Goal: Task Accomplishment & Management: Use online tool/utility

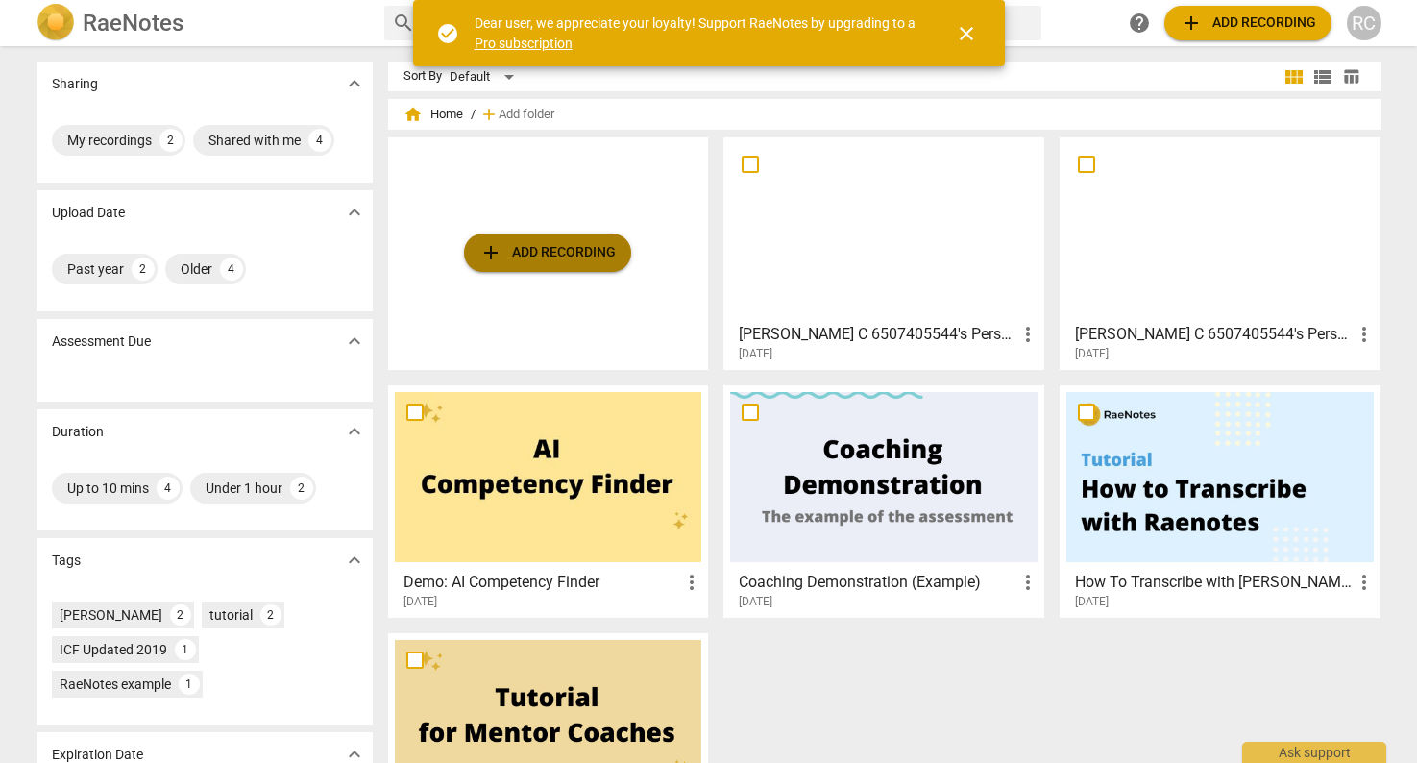
click at [586, 253] on span "add Add recording" at bounding box center [547, 252] width 136 height 23
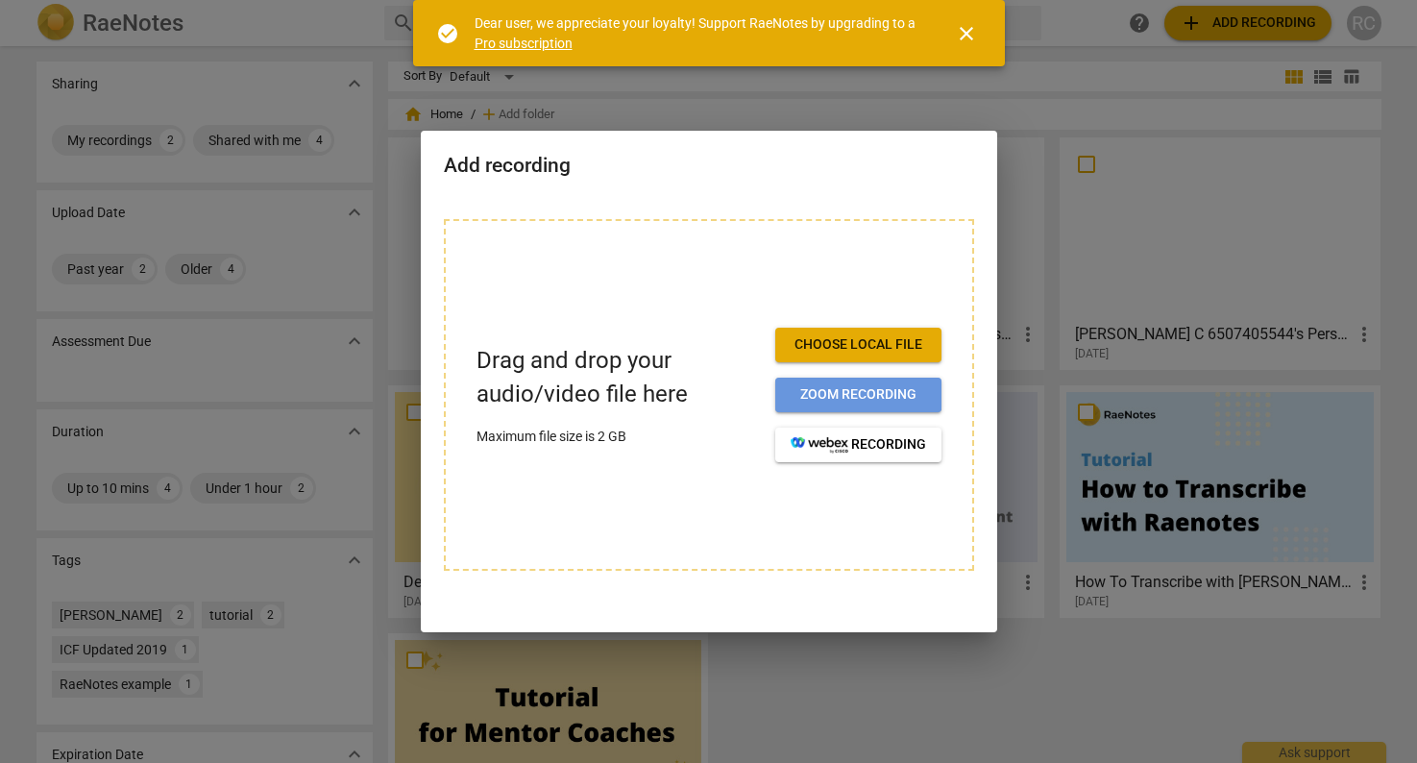
click at [821, 393] on span "Zoom recording" at bounding box center [858, 394] width 135 height 19
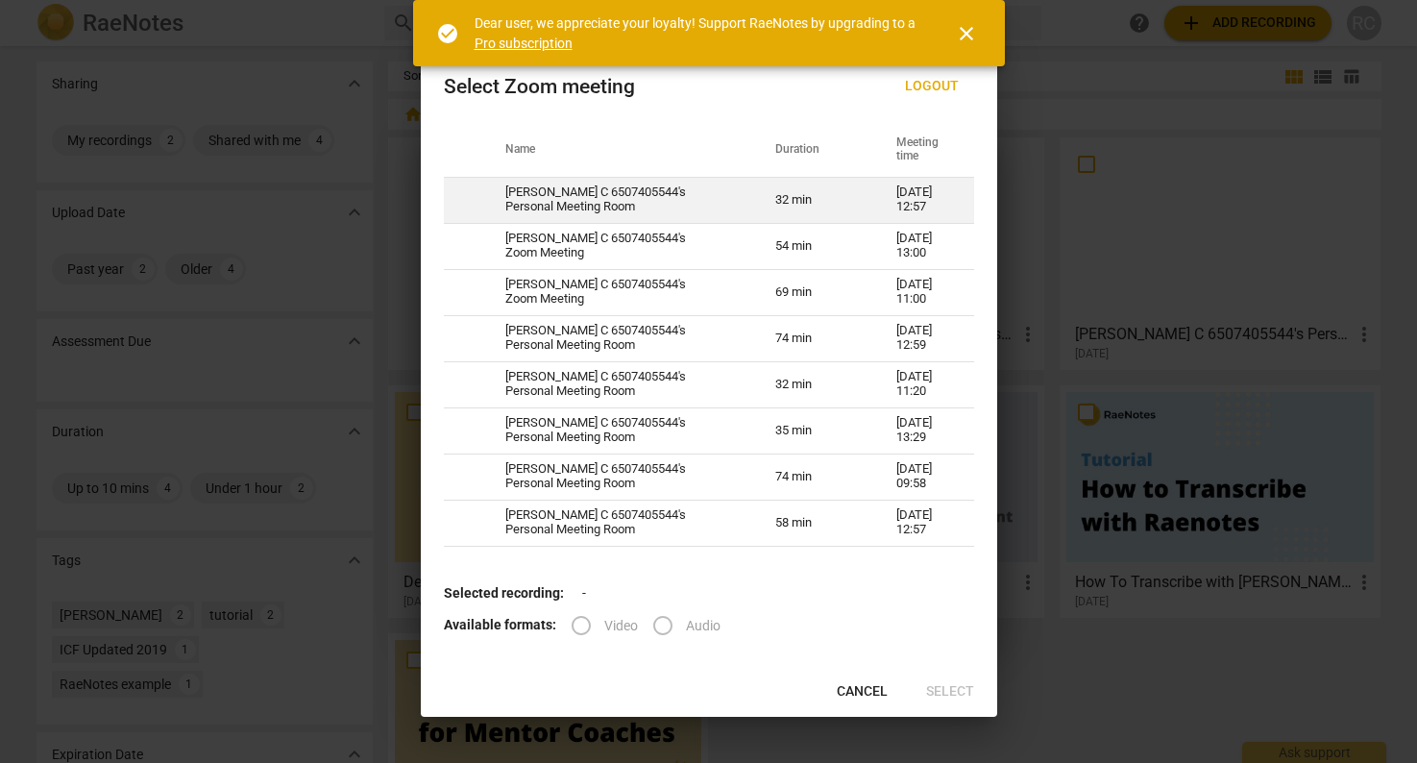
click at [574, 195] on td "[PERSON_NAME] C 6507405544's Personal Meeting Room" at bounding box center [617, 200] width 271 height 46
radio input "true"
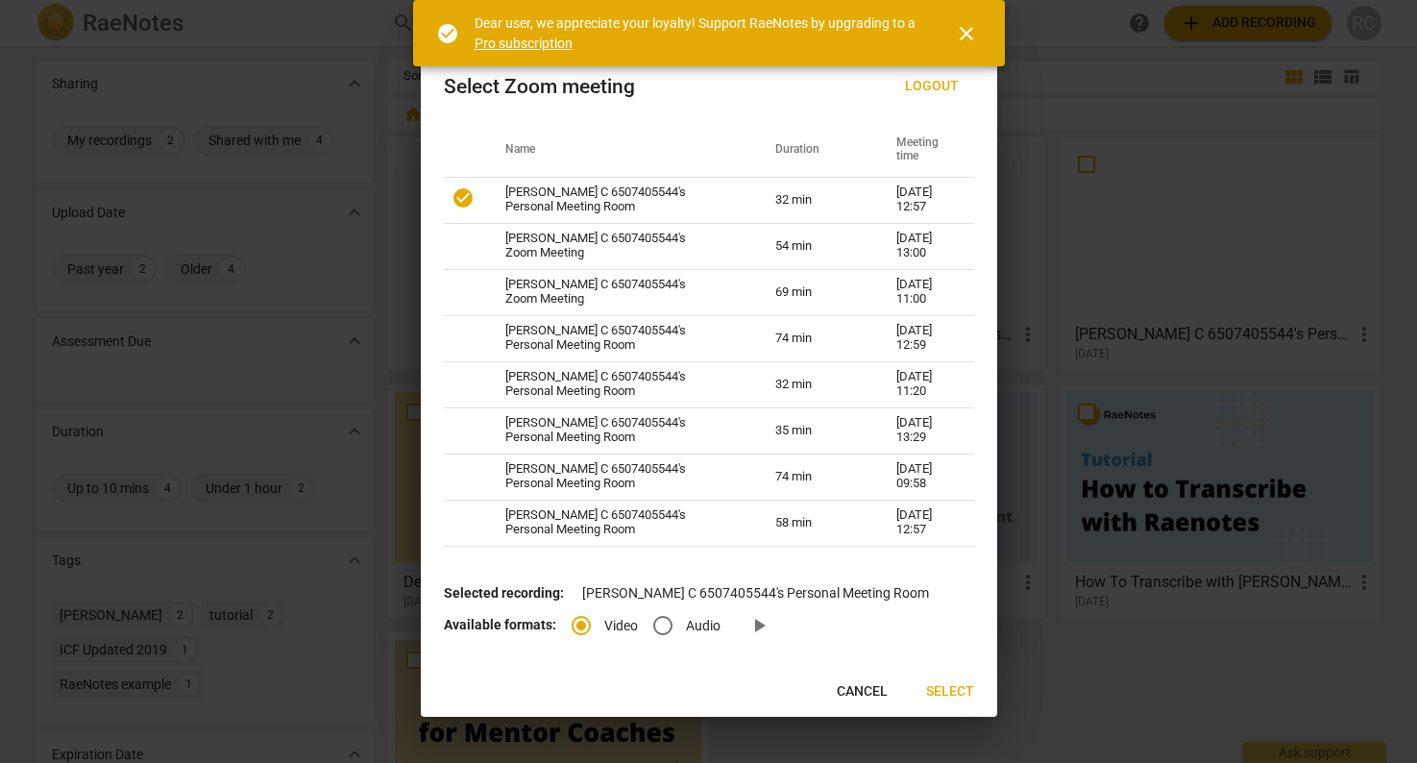
click at [945, 685] on span "Select" at bounding box center [950, 691] width 48 height 19
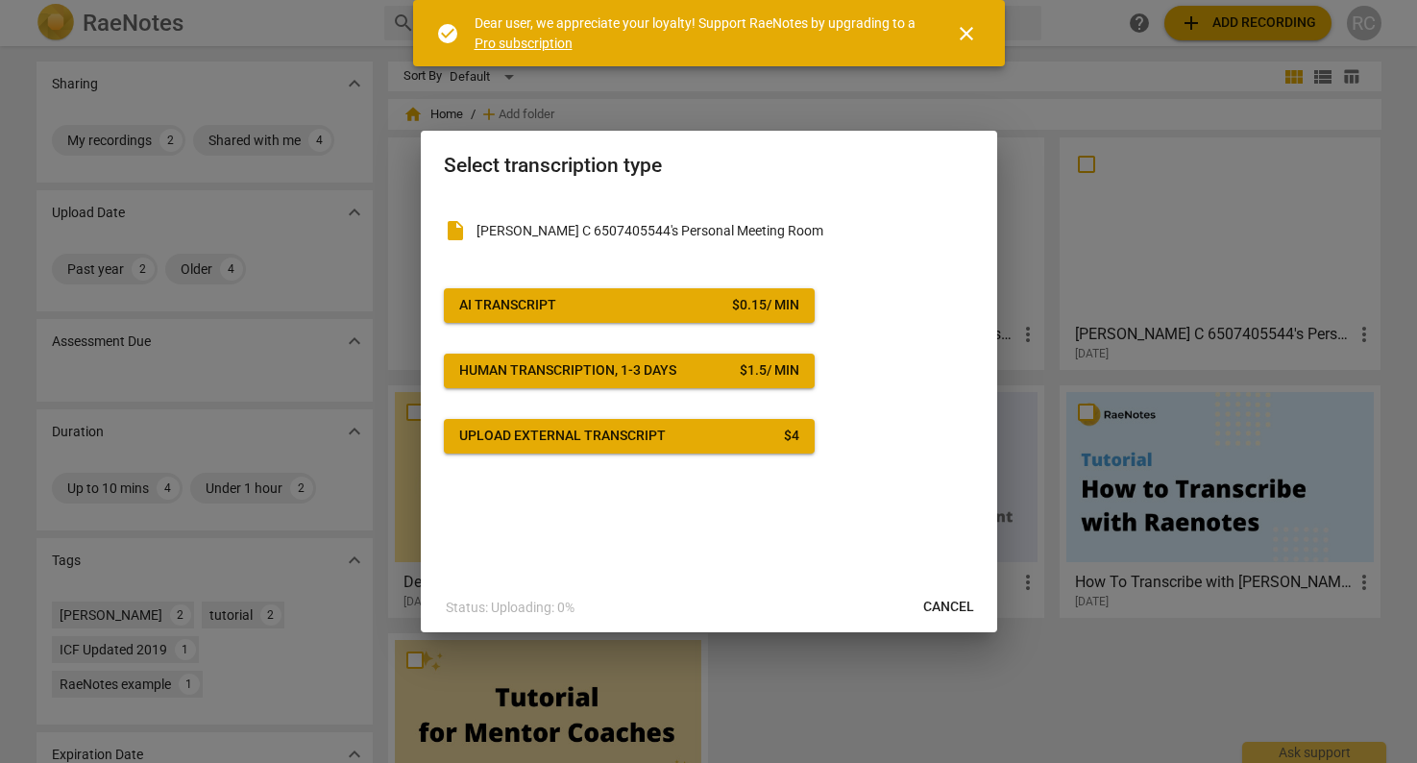
click at [504, 301] on div "AI Transcript" at bounding box center [507, 305] width 97 height 19
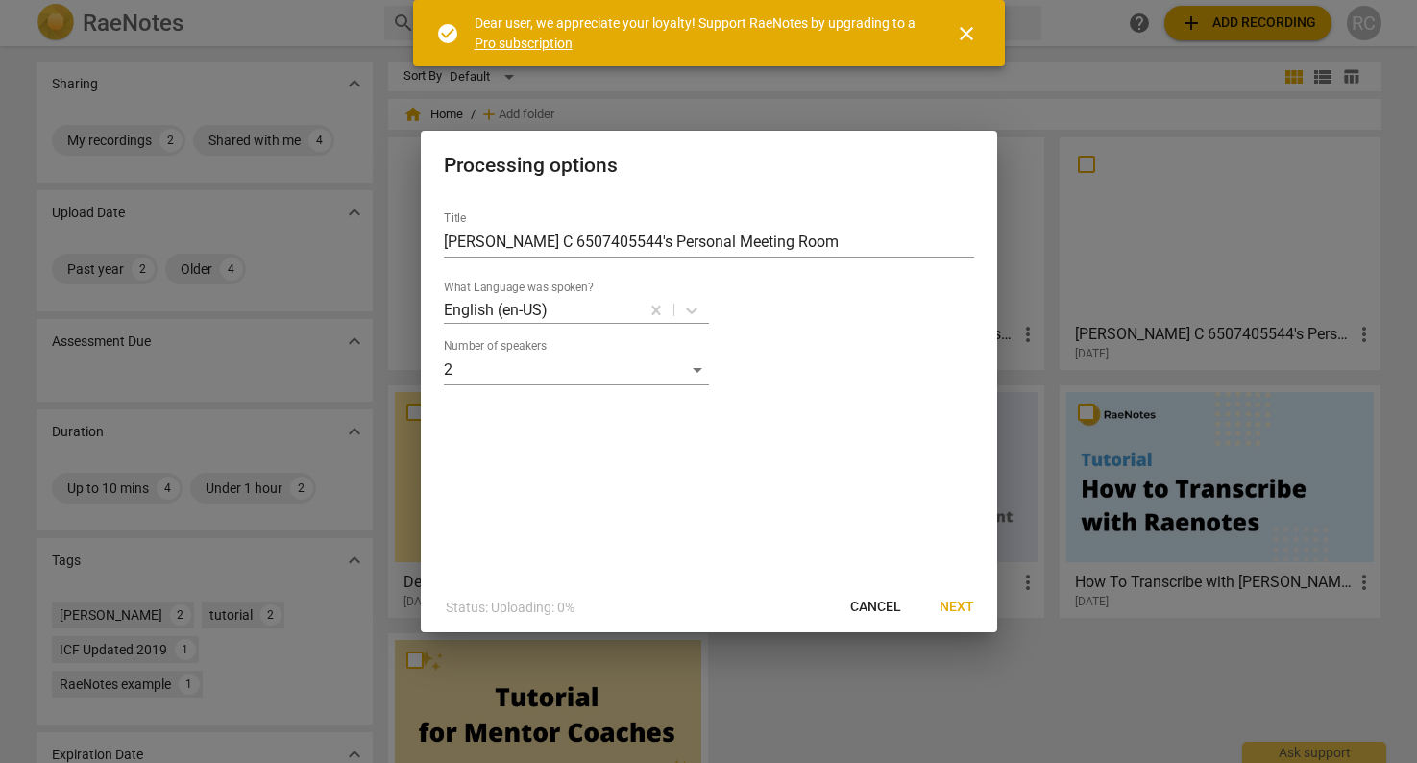
click at [959, 610] on span "Next" at bounding box center [957, 607] width 35 height 19
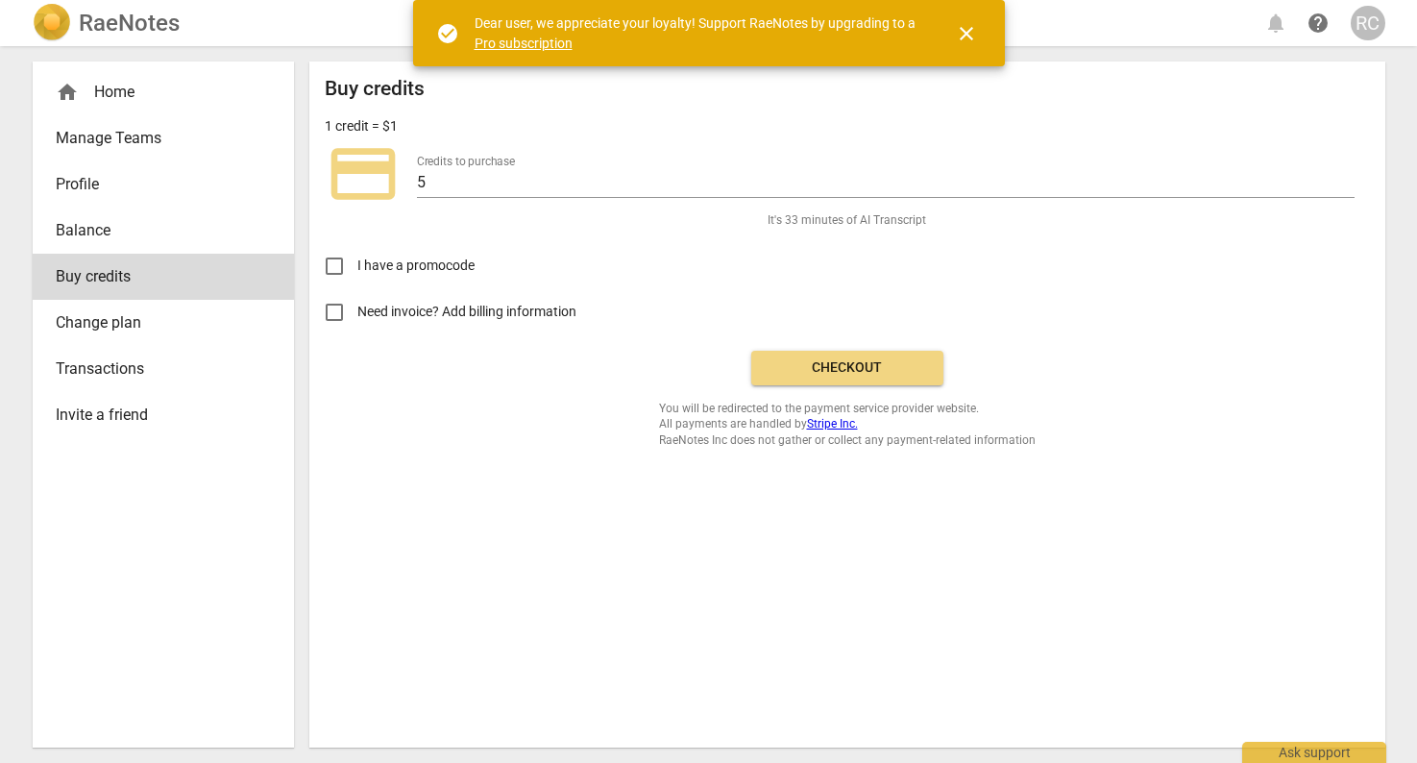
click at [844, 363] on span "Checkout" at bounding box center [847, 367] width 161 height 19
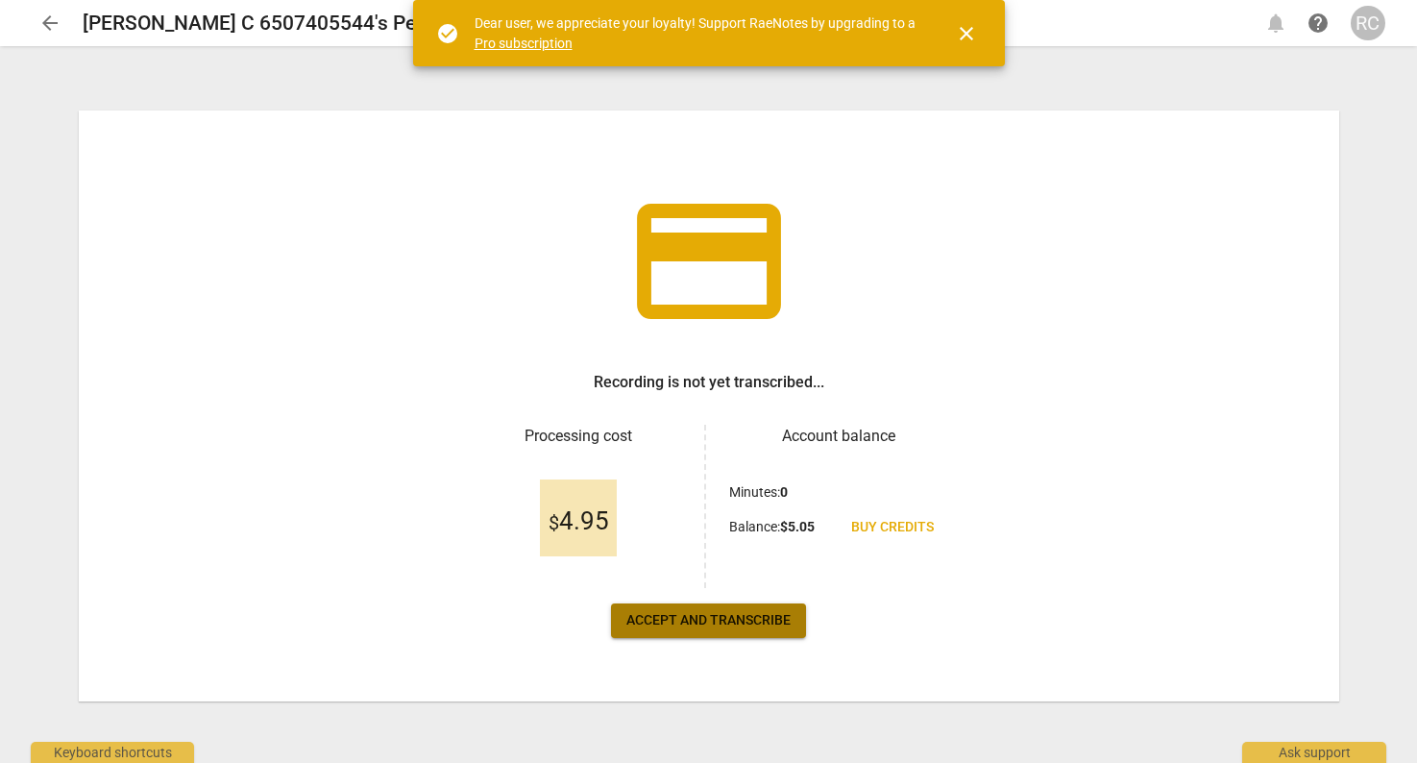
click at [685, 613] on span "Accept and transcribe" at bounding box center [708, 620] width 164 height 19
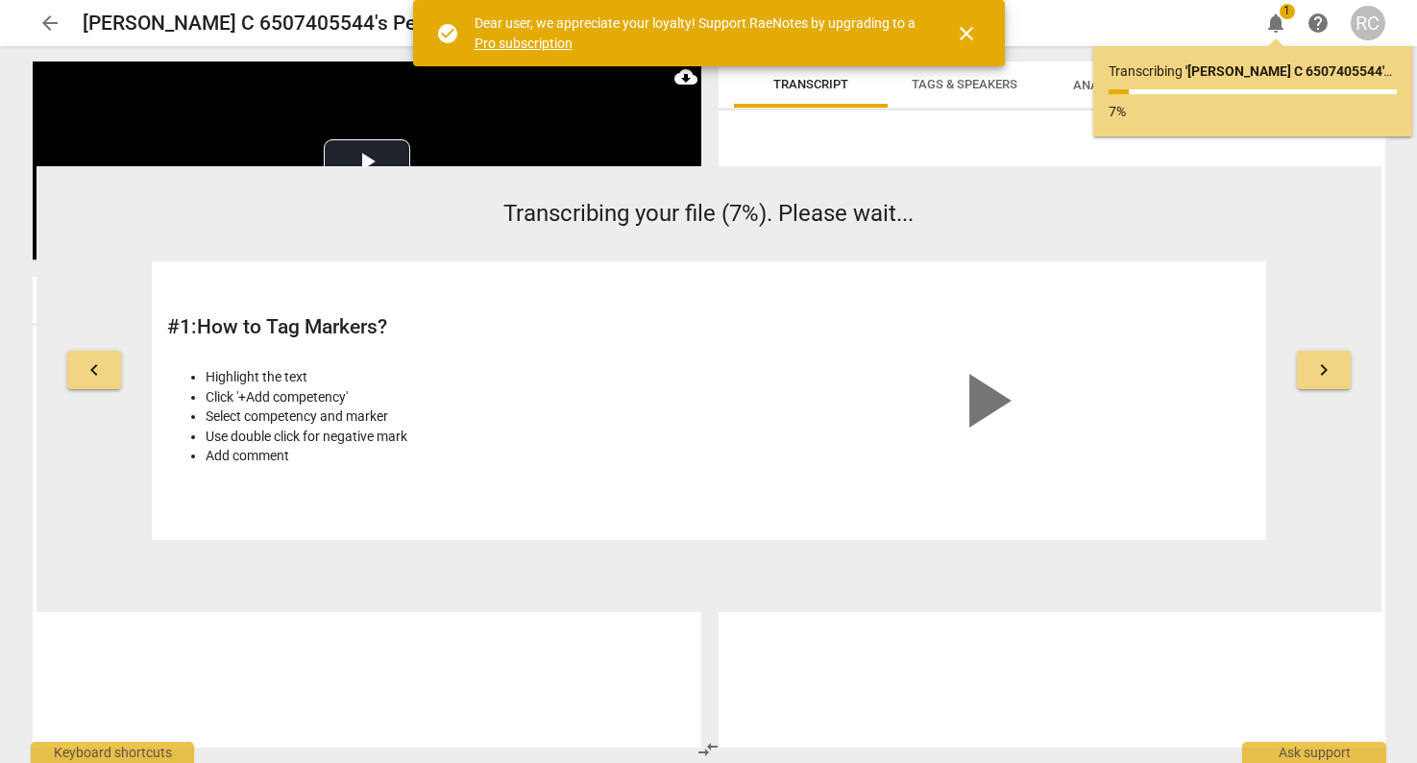
click at [966, 22] on span "close" at bounding box center [966, 33] width 23 height 23
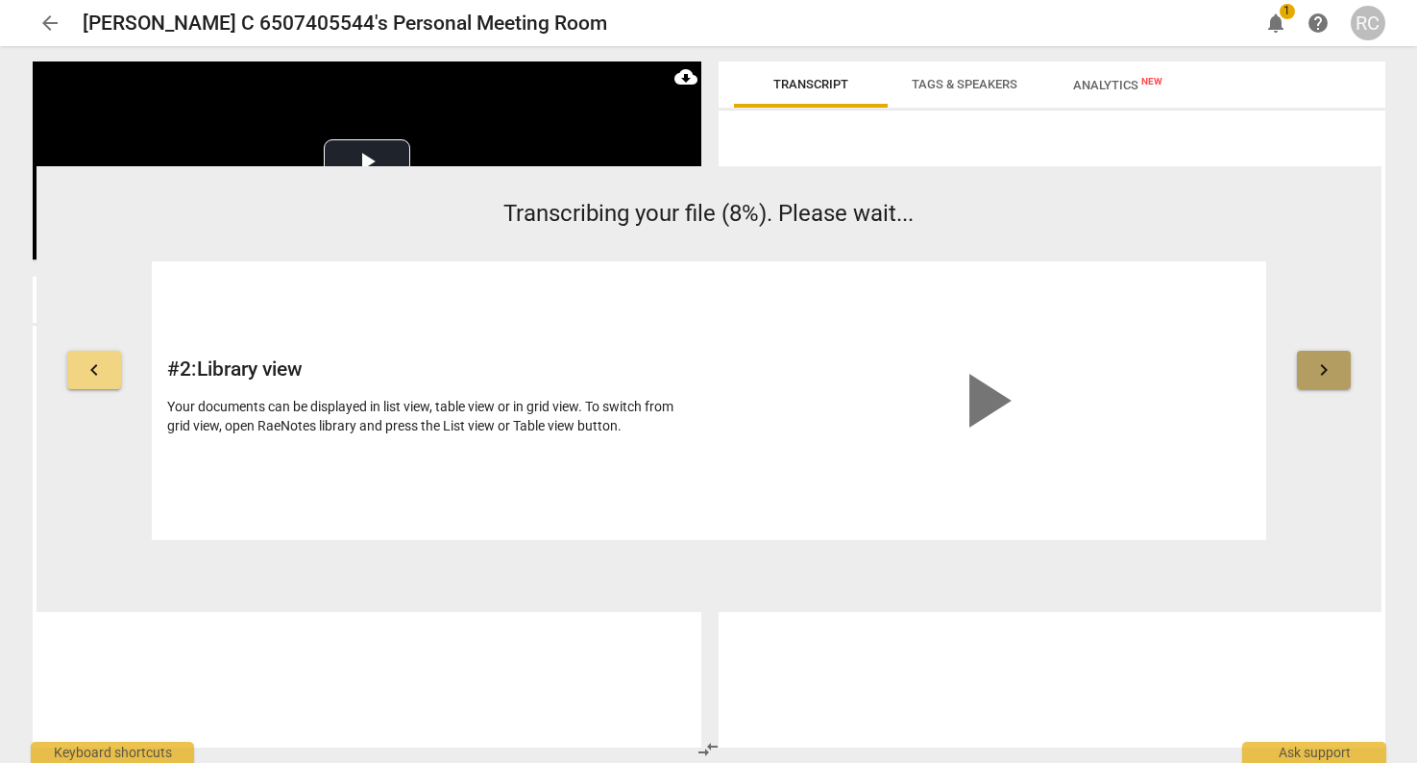
click at [1313, 368] on span "keyboard_arrow_right" at bounding box center [1324, 369] width 23 height 23
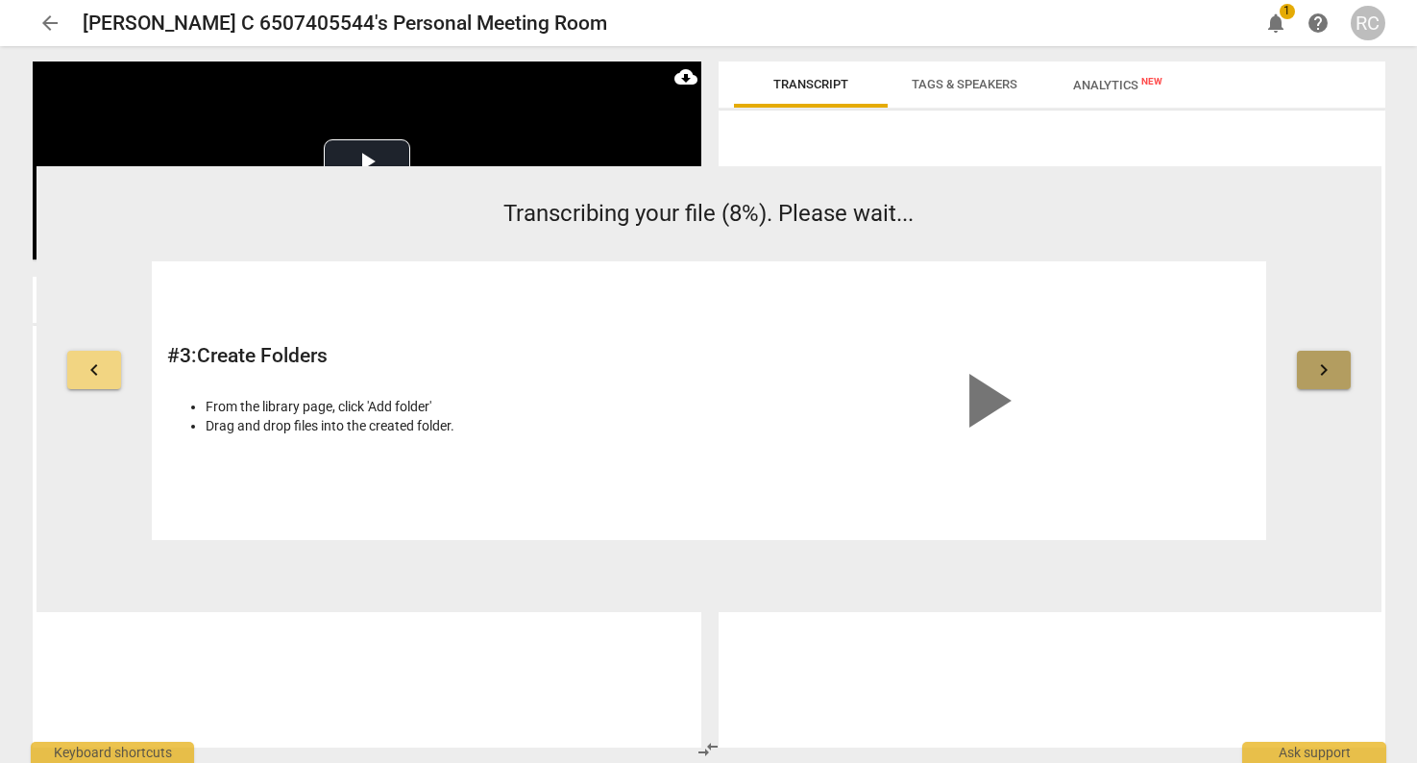
click at [1313, 368] on span "keyboard_arrow_right" at bounding box center [1324, 369] width 23 height 23
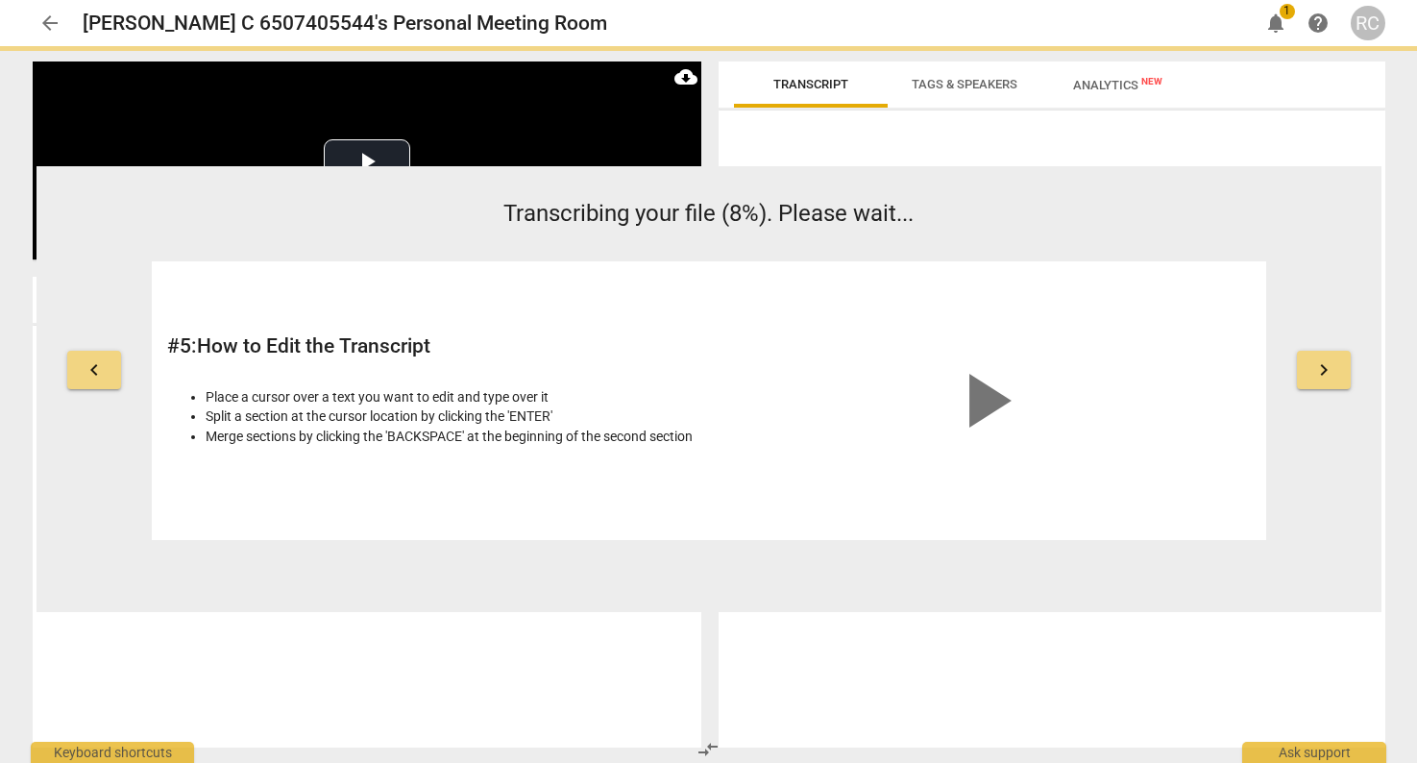
click at [1313, 368] on span "keyboard_arrow_right" at bounding box center [1324, 369] width 23 height 23
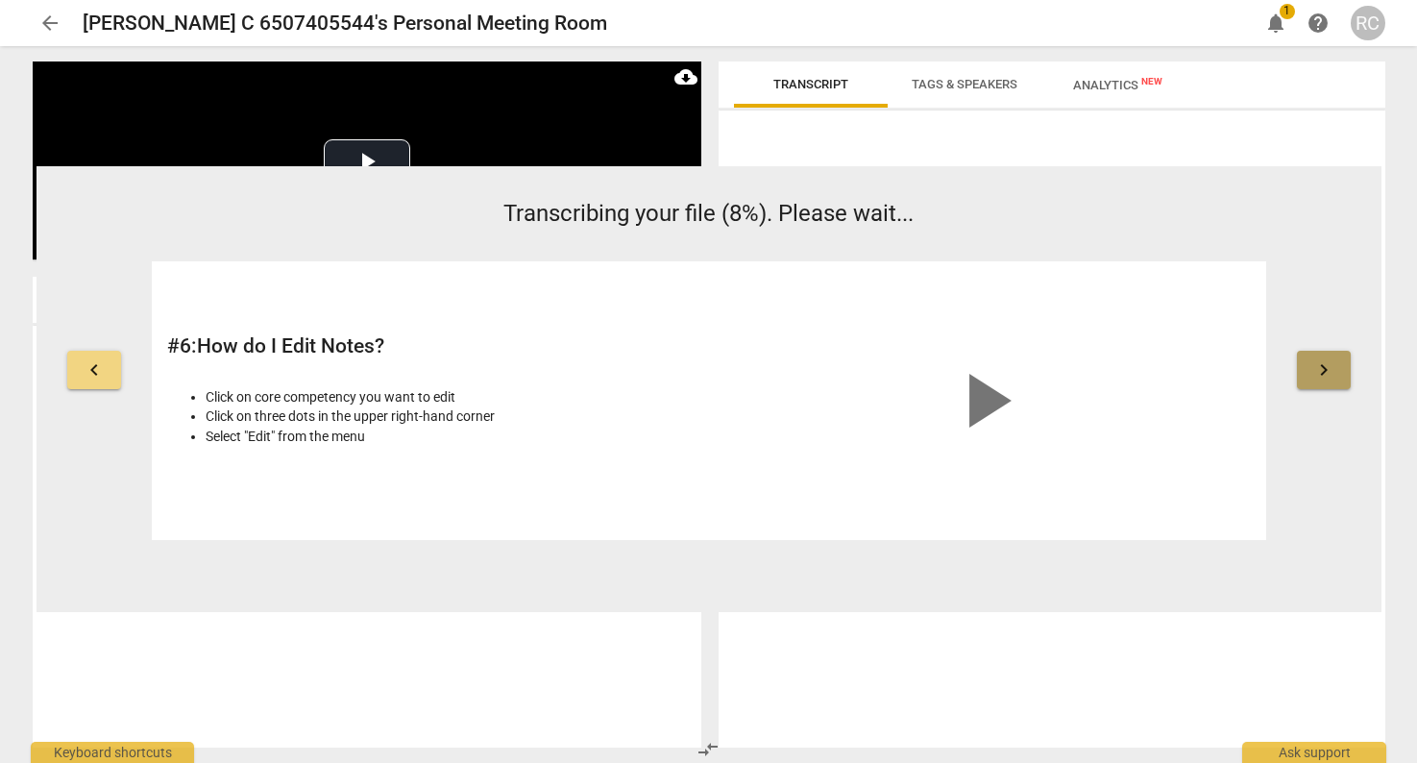
click at [1329, 368] on span "keyboard_arrow_right" at bounding box center [1324, 369] width 23 height 23
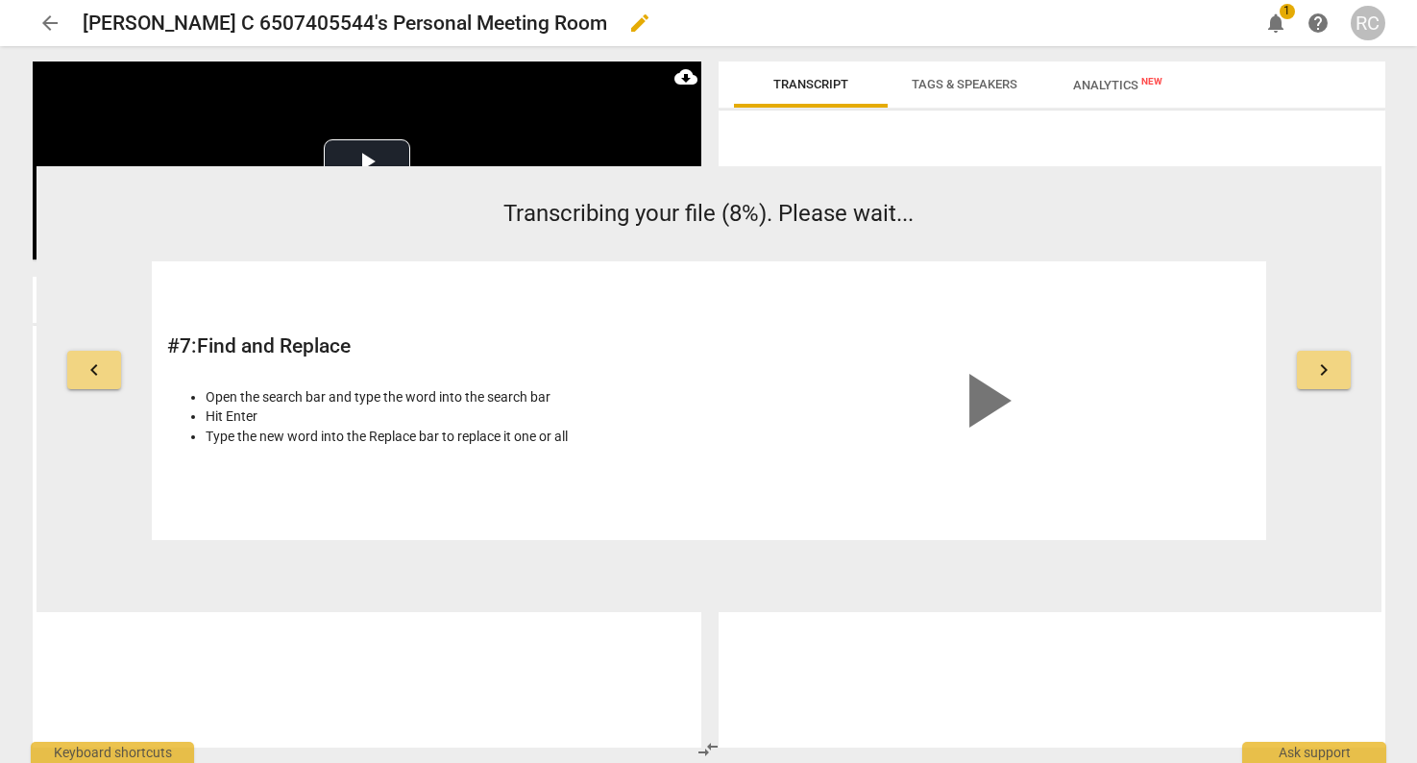
click at [618, 27] on div "Rosemary C 6507405544's Personal Meeting Room edit" at bounding box center [663, 23] width 1161 height 35
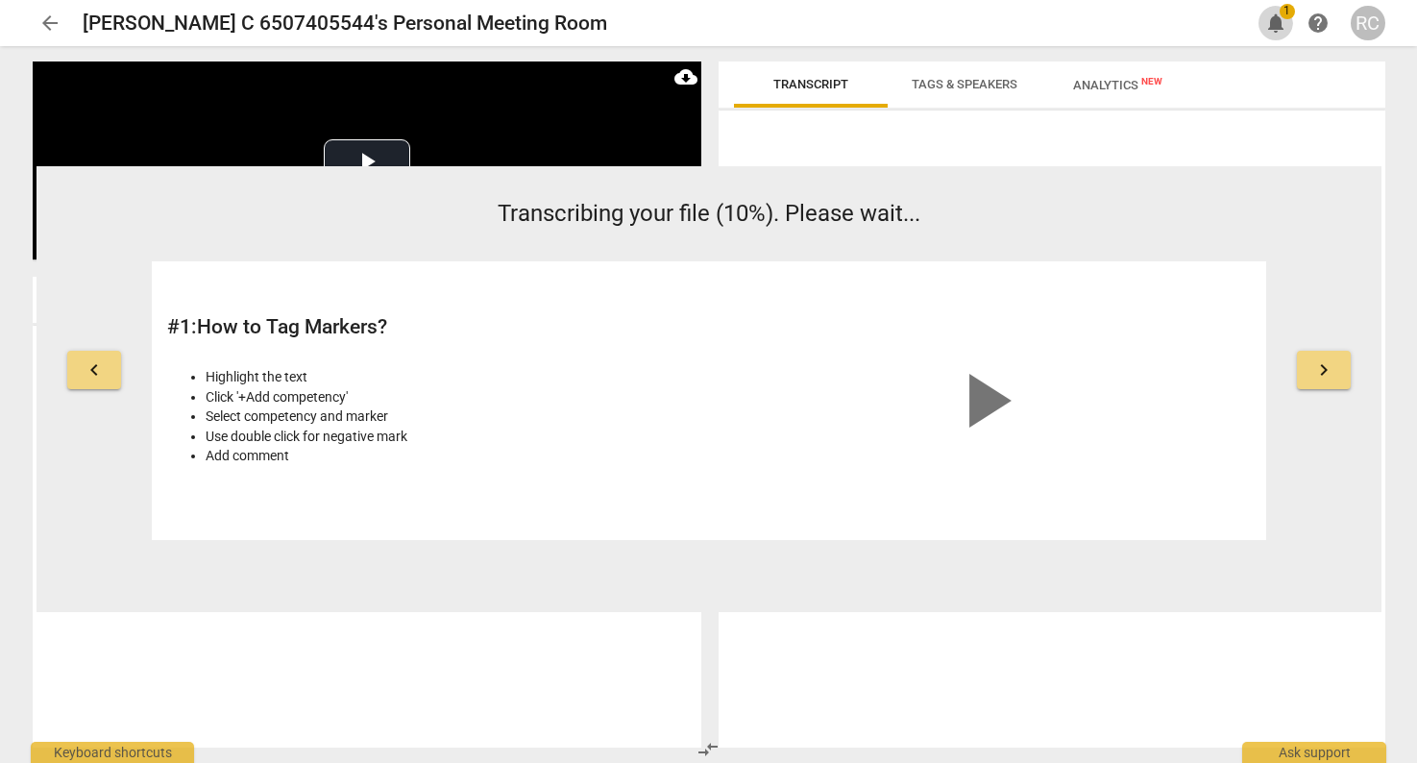
click at [1278, 12] on span "notifications" at bounding box center [1276, 23] width 23 height 23
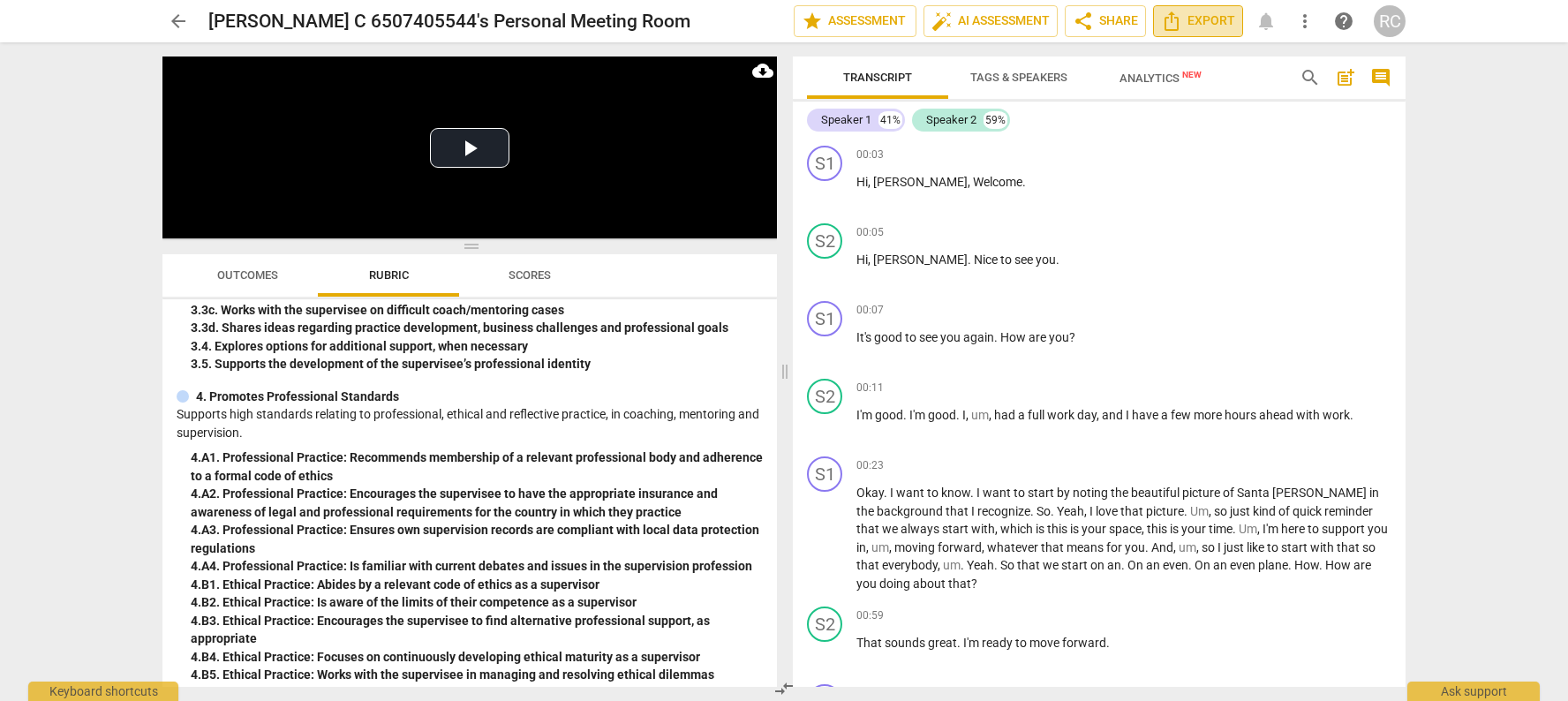
click at [1191, 17] on span "Export" at bounding box center [1198, 21] width 74 height 21
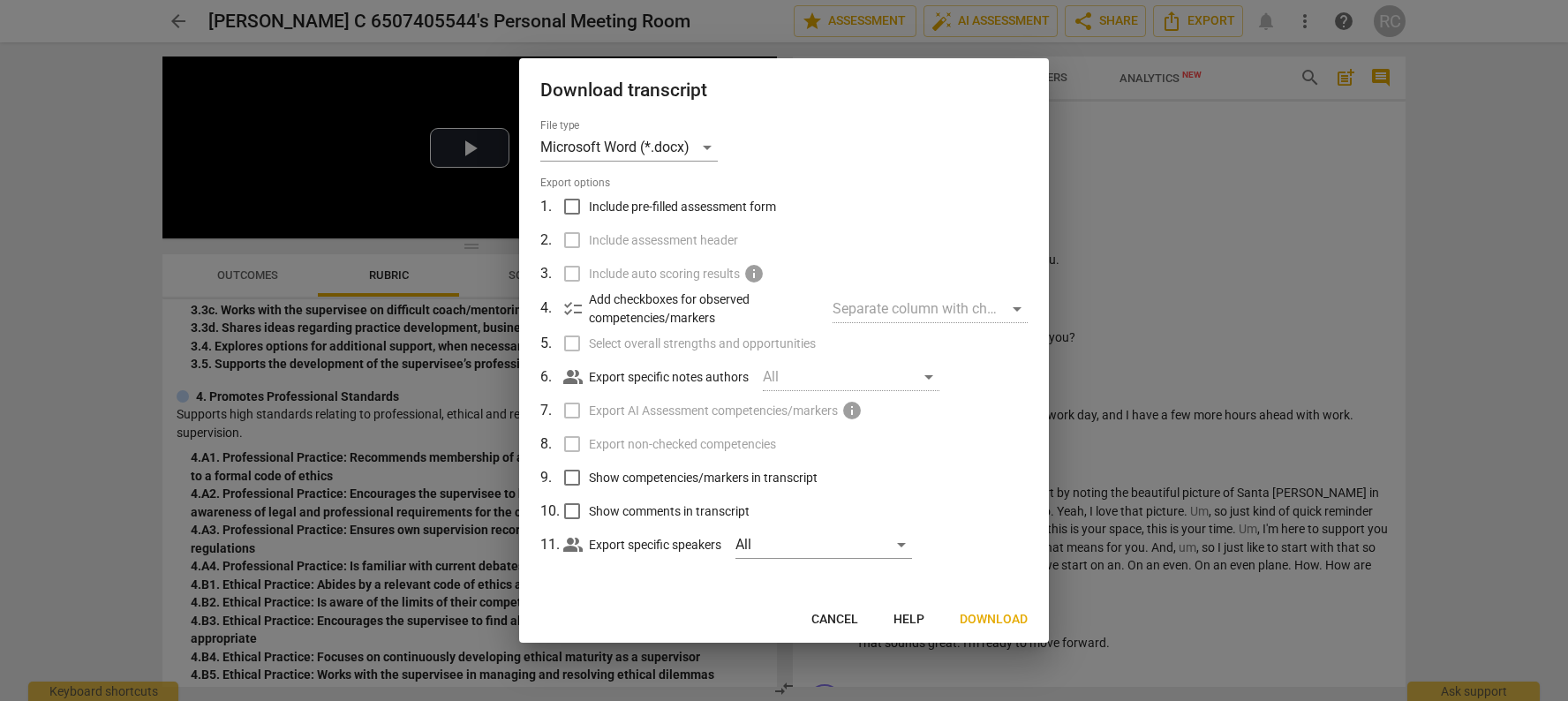
click at [571, 478] on input "Show competencies/markers in transcript" at bounding box center [571, 478] width 34 height 34
checkbox input "true"
click at [855, 308] on div "Separate column with check marks" at bounding box center [930, 309] width 195 height 28
click at [1019, 310] on div "Separate column with check marks" at bounding box center [930, 309] width 195 height 28
click at [1017, 305] on div "Separate column with check marks" at bounding box center [930, 309] width 195 height 28
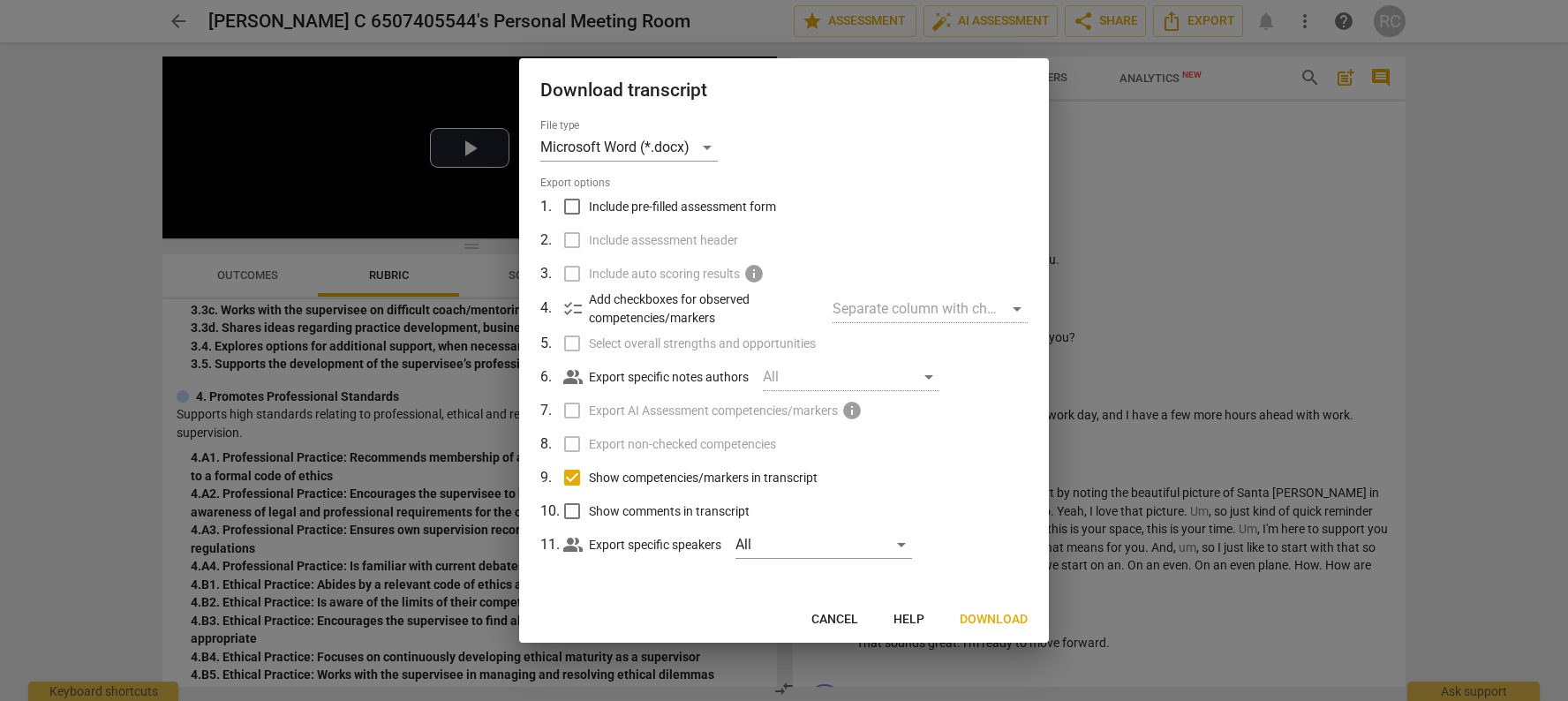
click at [572, 203] on input "Include pre-filled assessment form" at bounding box center [571, 207] width 34 height 34
checkbox input "true"
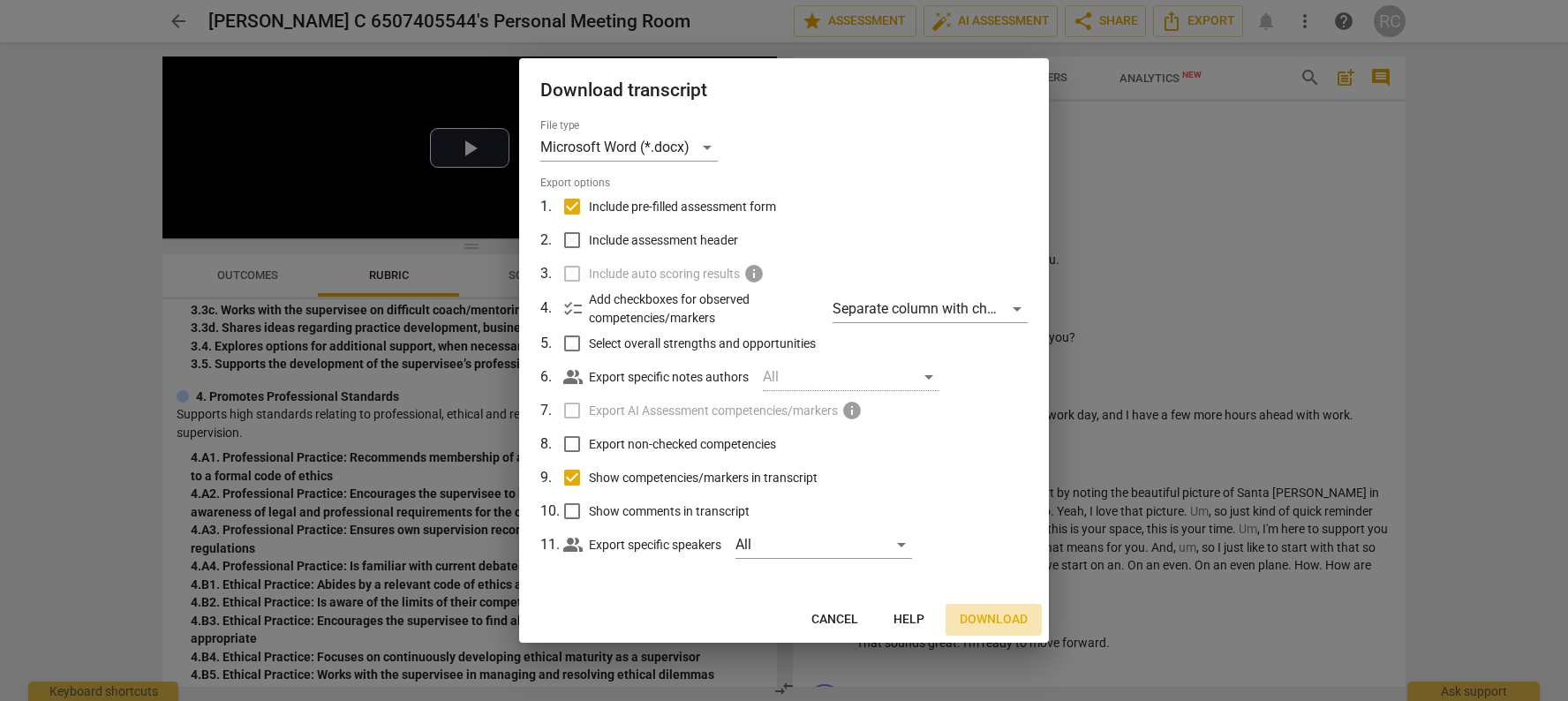
click at [997, 617] on span "Download" at bounding box center [993, 619] width 68 height 17
